Goal: Task Accomplishment & Management: Use online tool/utility

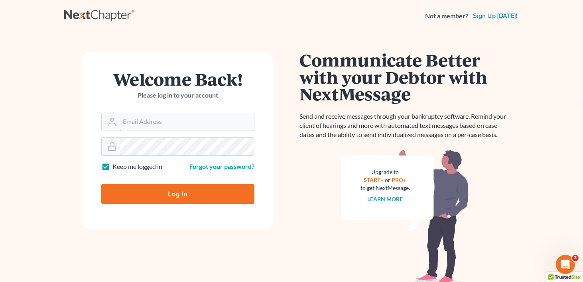
type input "[PERSON_NAME][EMAIL_ADDRESS][DOMAIN_NAME]"
click at [207, 191] on input "Log In" at bounding box center [177, 194] width 153 height 20
type input "Thinking..."
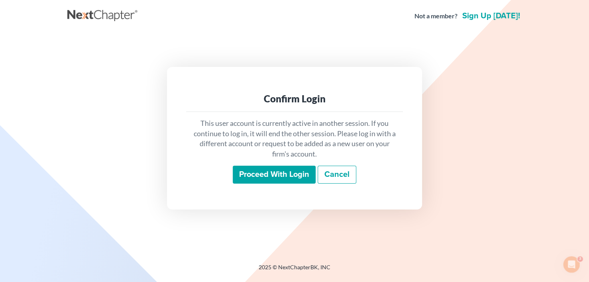
click at [262, 176] on input "Proceed with login" at bounding box center [274, 175] width 83 height 18
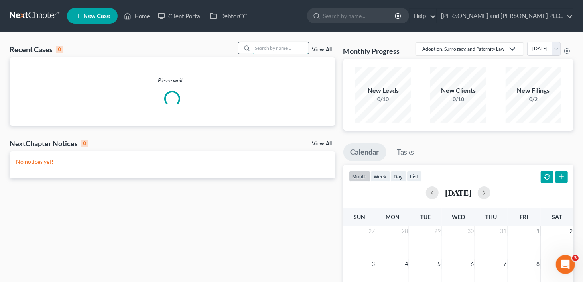
click at [264, 50] on input "search" at bounding box center [281, 48] width 56 height 12
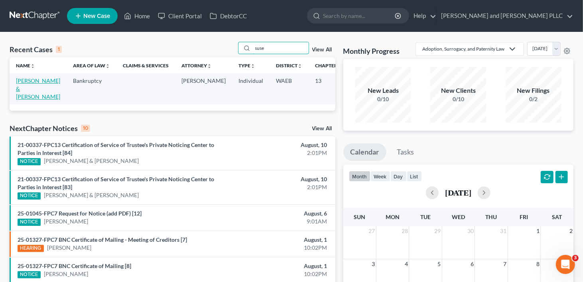
type input "suse"
click at [28, 91] on link "[PERSON_NAME] & [PERSON_NAME]" at bounding box center [38, 88] width 44 height 23
select select "0"
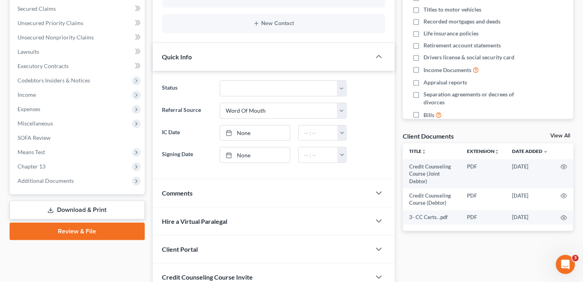
scroll to position [233, 0]
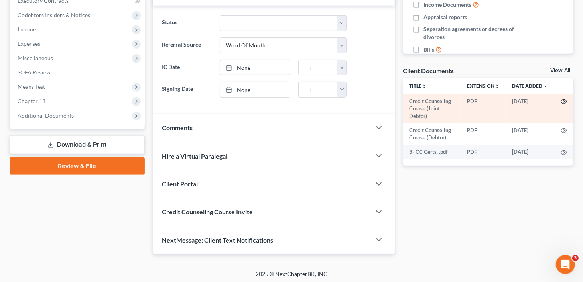
click at [564, 101] on circle "button" at bounding box center [564, 102] width 2 height 2
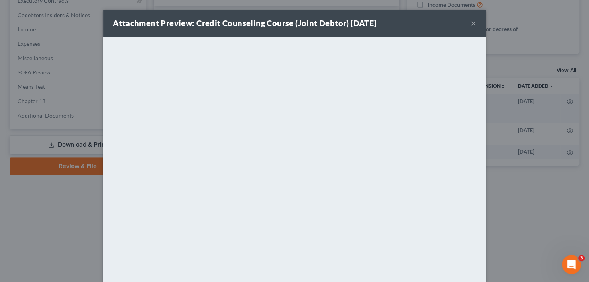
click at [471, 23] on button "×" at bounding box center [474, 23] width 6 height 10
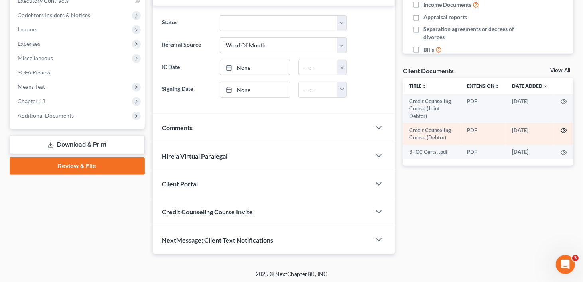
click at [566, 130] on icon "button" at bounding box center [564, 131] width 6 height 6
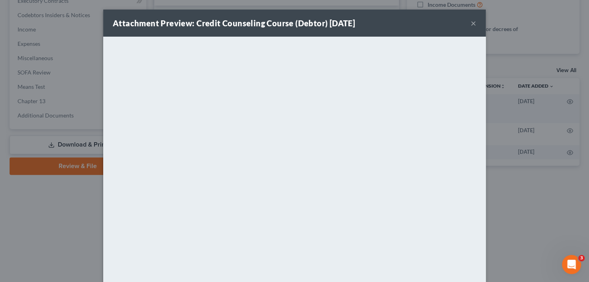
click at [471, 23] on button "×" at bounding box center [474, 23] width 6 height 10
